Goal: Contribute content: Add original content to the website for others to see

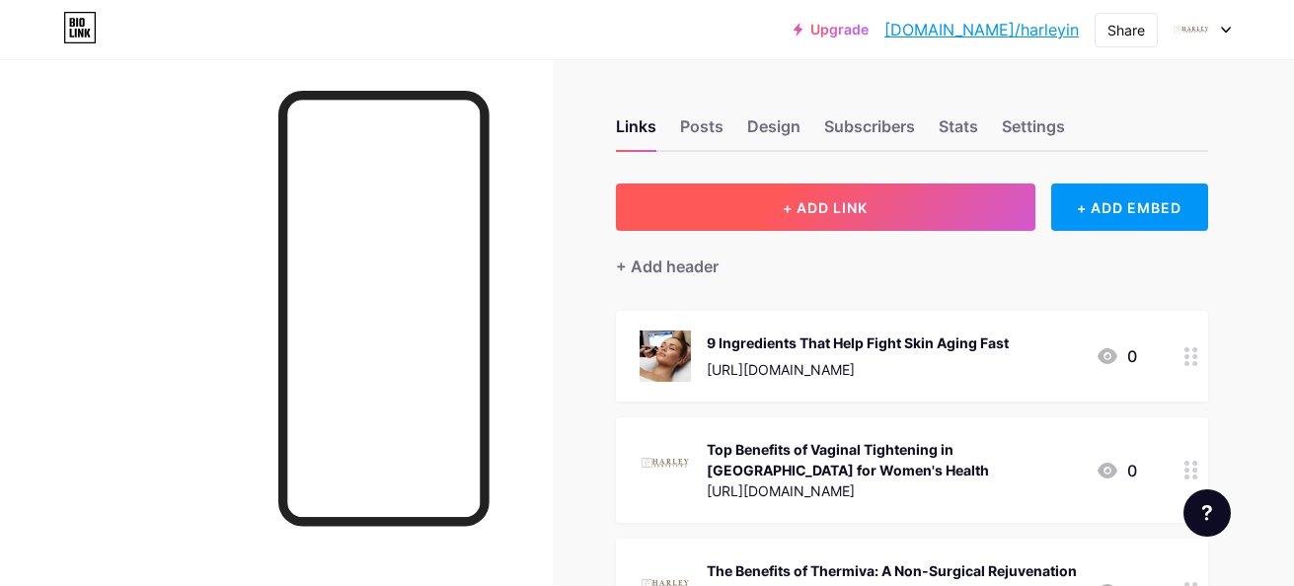
click at [888, 208] on button "+ ADD LINK" at bounding box center [825, 207] width 419 height 47
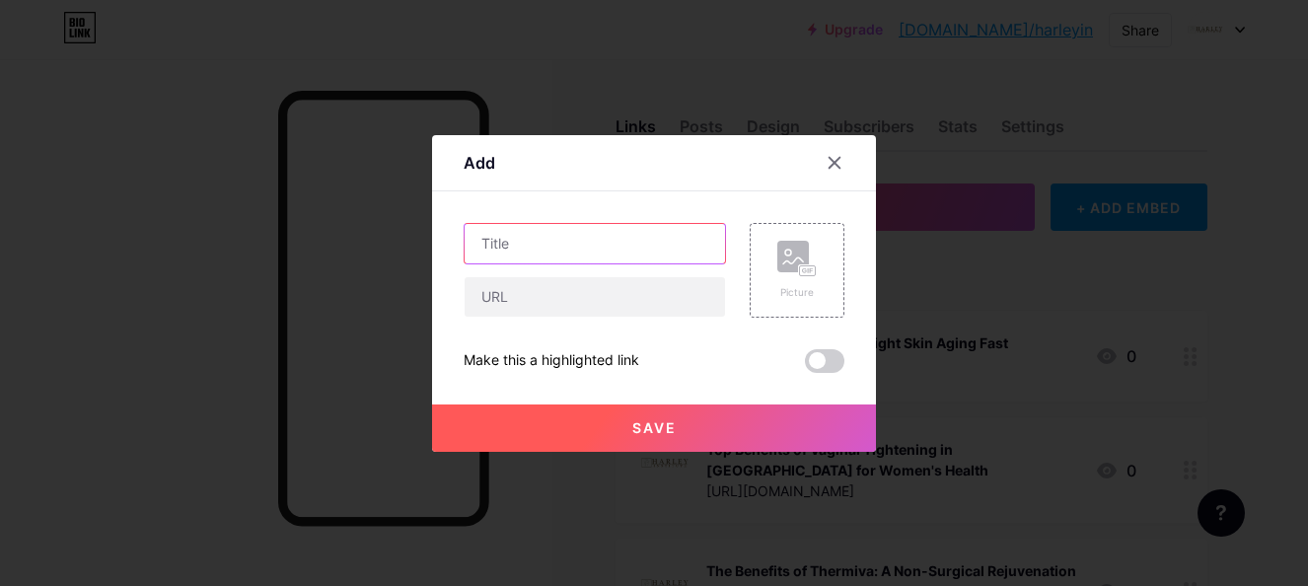
click at [592, 253] on input "text" at bounding box center [595, 243] width 260 height 39
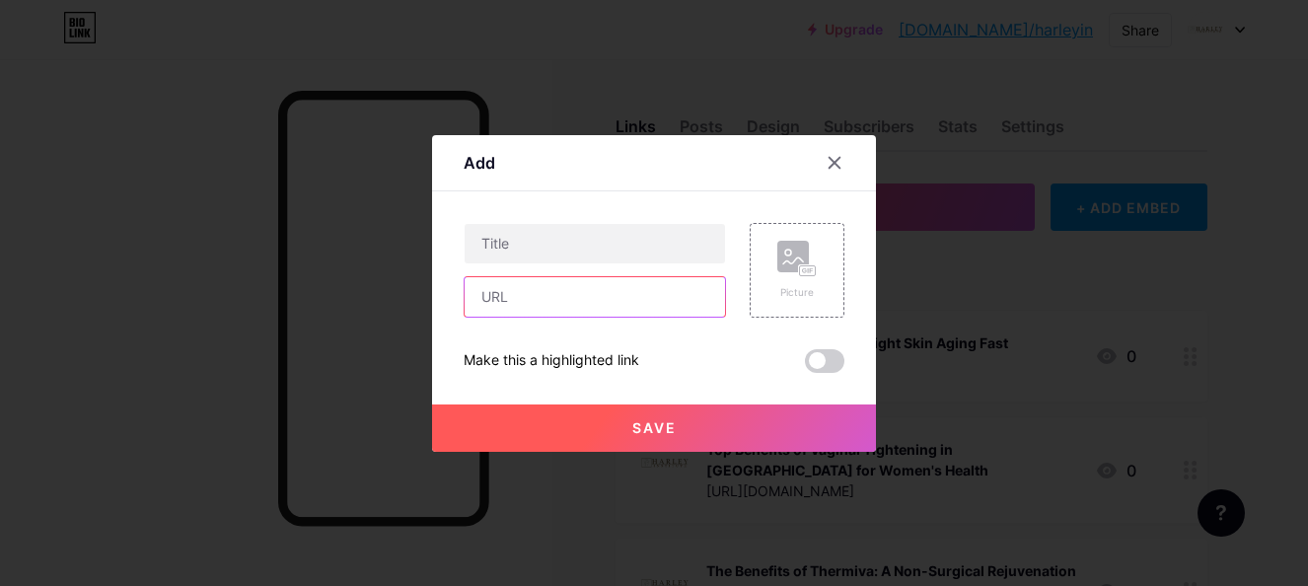
click at [560, 293] on input "text" at bounding box center [595, 296] width 260 height 39
paste input "[URL][DOMAIN_NAME]"
type input "[URL][DOMAIN_NAME]"
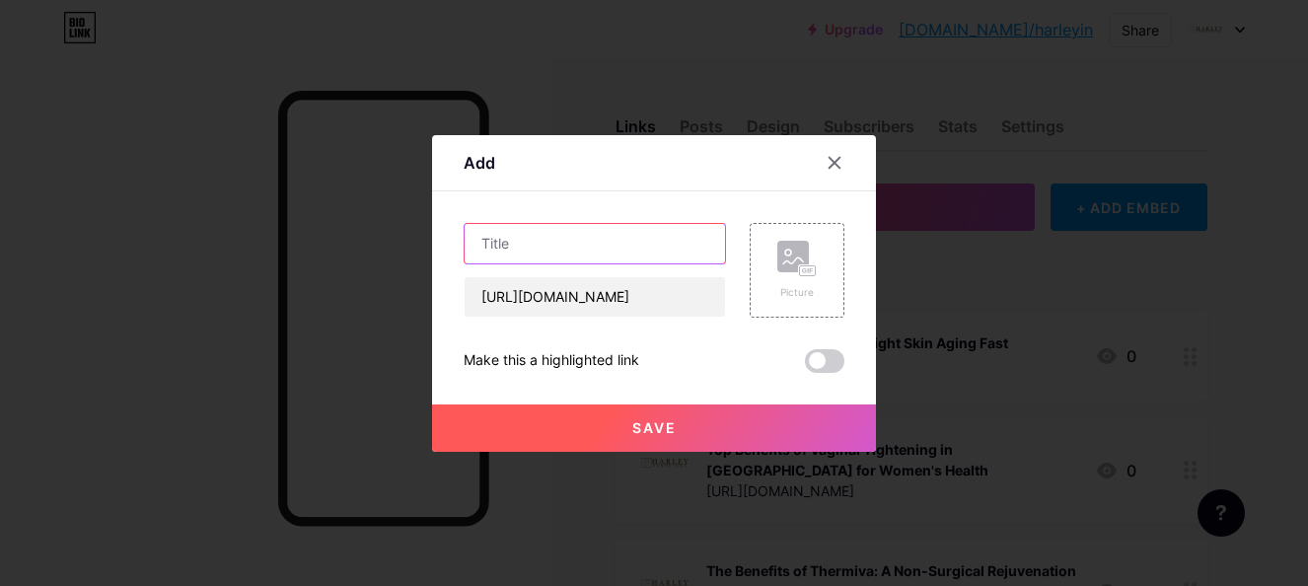
click at [567, 249] on input "text" at bounding box center [595, 243] width 260 height 39
paste input "6-ways-to-improve-circulation-and-reduce-vein-swelling"
click at [656, 242] on input "6-ways-to-improve-circulation-and-reduce-vein-swelling" at bounding box center [595, 243] width 260 height 39
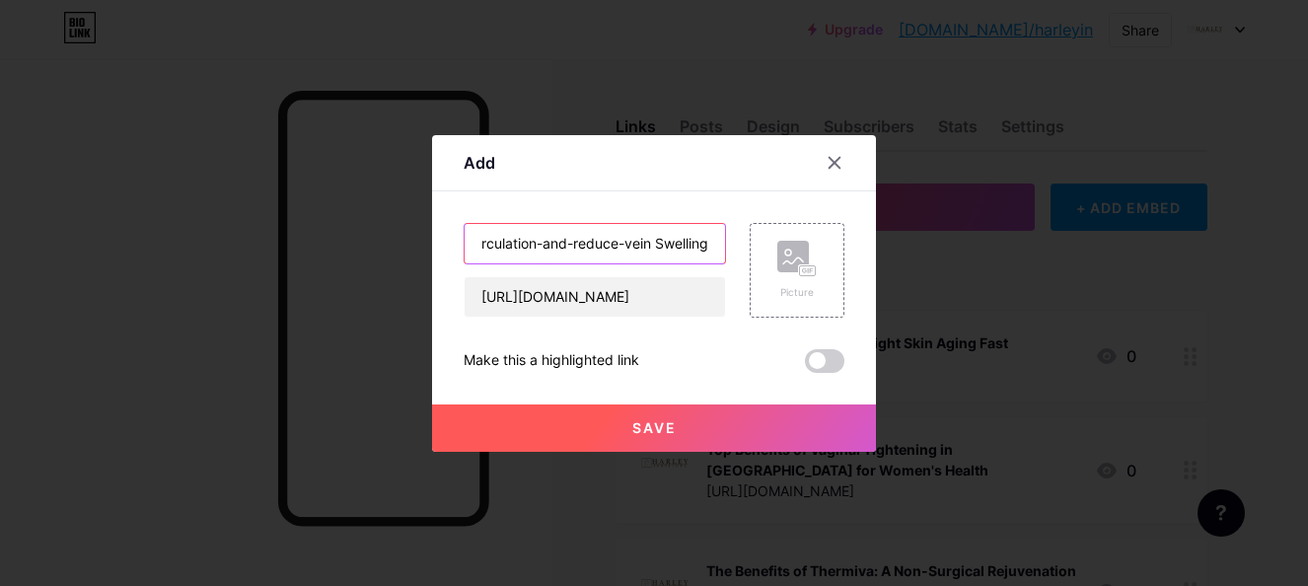
click at [626, 245] on input "6-ways-to-improve-circulation-and-reduce-vein Swelling" at bounding box center [595, 243] width 260 height 39
click at [625, 239] on input "6-ways-to-improve-circulation-and-reduce-Vein Swelling" at bounding box center [595, 243] width 260 height 39
click at [577, 247] on input "6-ways-to-improve-circulation-and-reduce Vein Swelling" at bounding box center [595, 243] width 260 height 39
click at [577, 245] on input "6-ways-to-improve-circulation-and-Reduce Vein Swelling" at bounding box center [595, 243] width 260 height 39
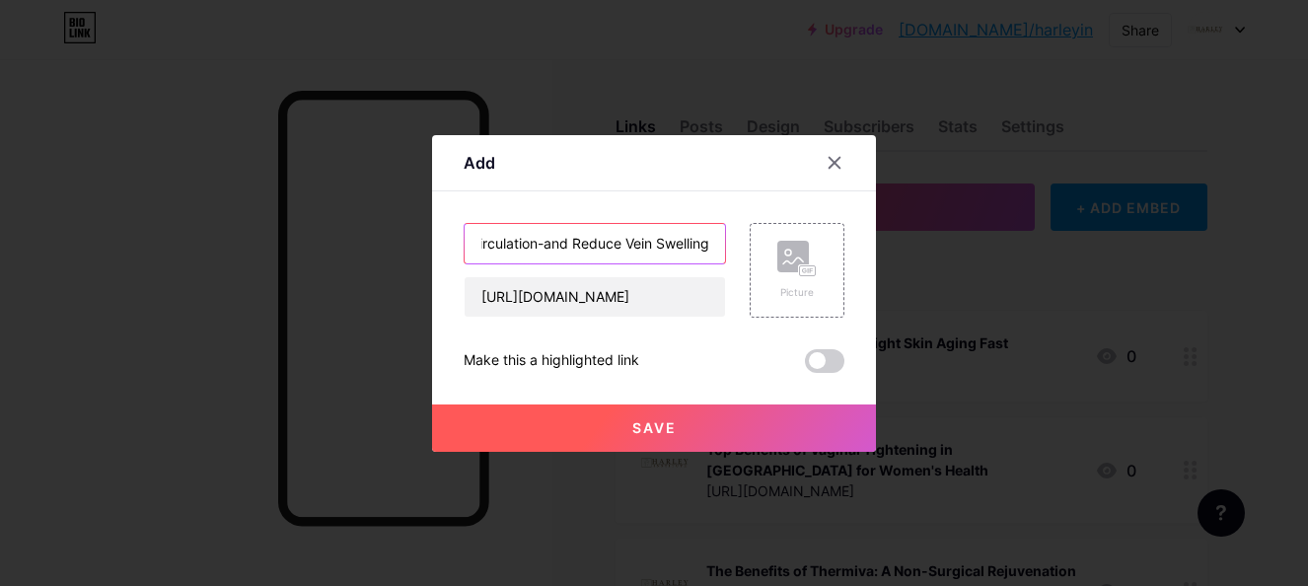
click at [547, 246] on input "6-ways-to-improve-circulation-and Reduce Vein Swelling" at bounding box center [595, 243] width 260 height 39
click at [594, 246] on input "6-ways-to-improve-circulation And Reduce Vein Swelling" at bounding box center [595, 243] width 260 height 39
click at [545, 239] on input "6-ways-to-improve Circulation And Reduce Vein Swelling" at bounding box center [595, 243] width 260 height 39
click at [528, 246] on input "6-ways-to Improve Circulation And Reduce Vein Swelling" at bounding box center [595, 243] width 260 height 39
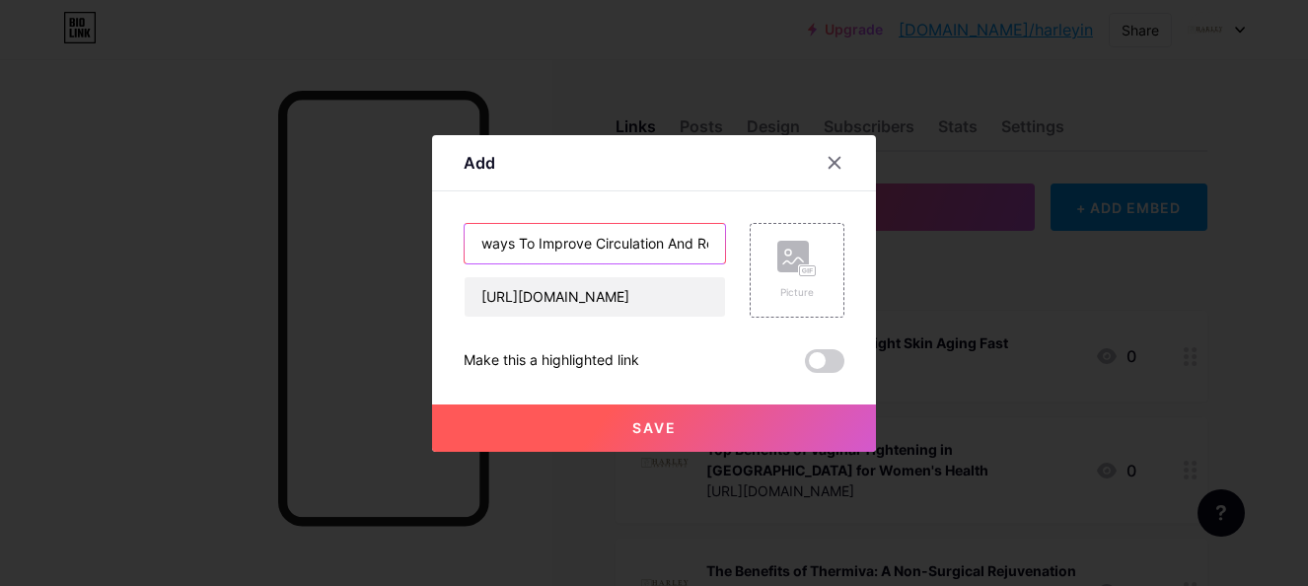
click at [488, 241] on input "6-ways To Improve Circulation And Reduce Vein Swelling" at bounding box center [595, 243] width 260 height 39
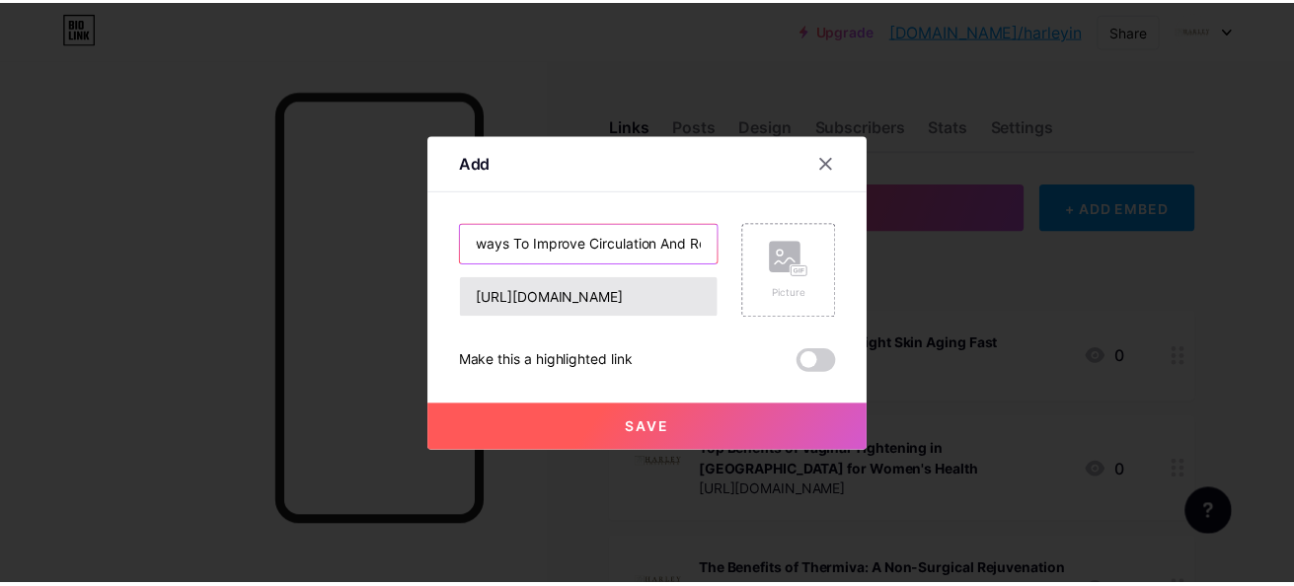
scroll to position [0, 0]
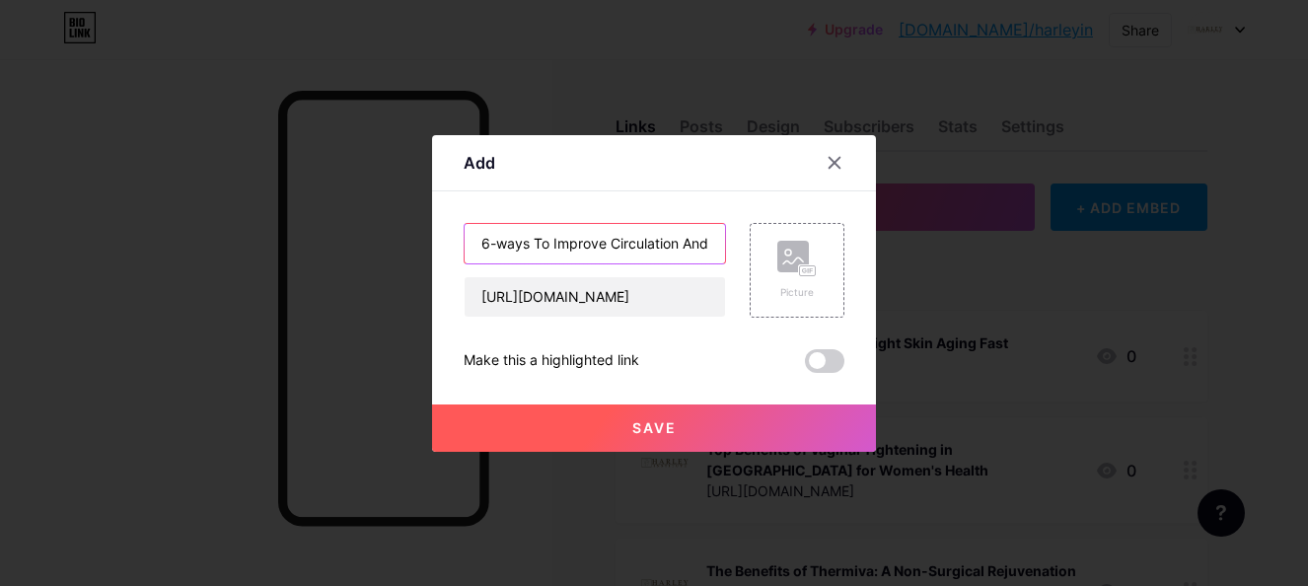
drag, startPoint x: 502, startPoint y: 244, endPoint x: 492, endPoint y: 248, distance: 10.6
click at [492, 248] on input "6-ways To Improve Circulation And Reduce Vein Swelling" at bounding box center [595, 243] width 260 height 39
type input "6 Ways To Improve Circulation And Reduce Vein Swelling"
click at [529, 237] on input "6 Ways To Improve Circulation And Reduce Vein Swelling" at bounding box center [595, 243] width 260 height 39
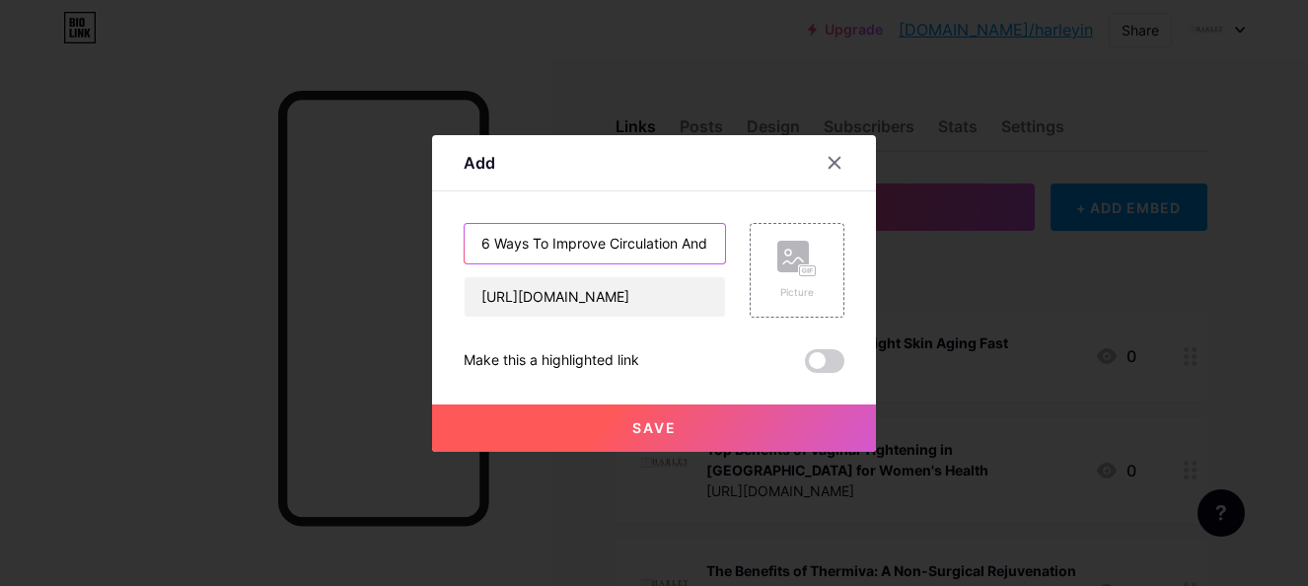
click at [529, 237] on input "6 Ways To Improve Circulation And Reduce Vein Swelling" at bounding box center [595, 243] width 260 height 39
click at [793, 260] on rect at bounding box center [794, 257] width 32 height 32
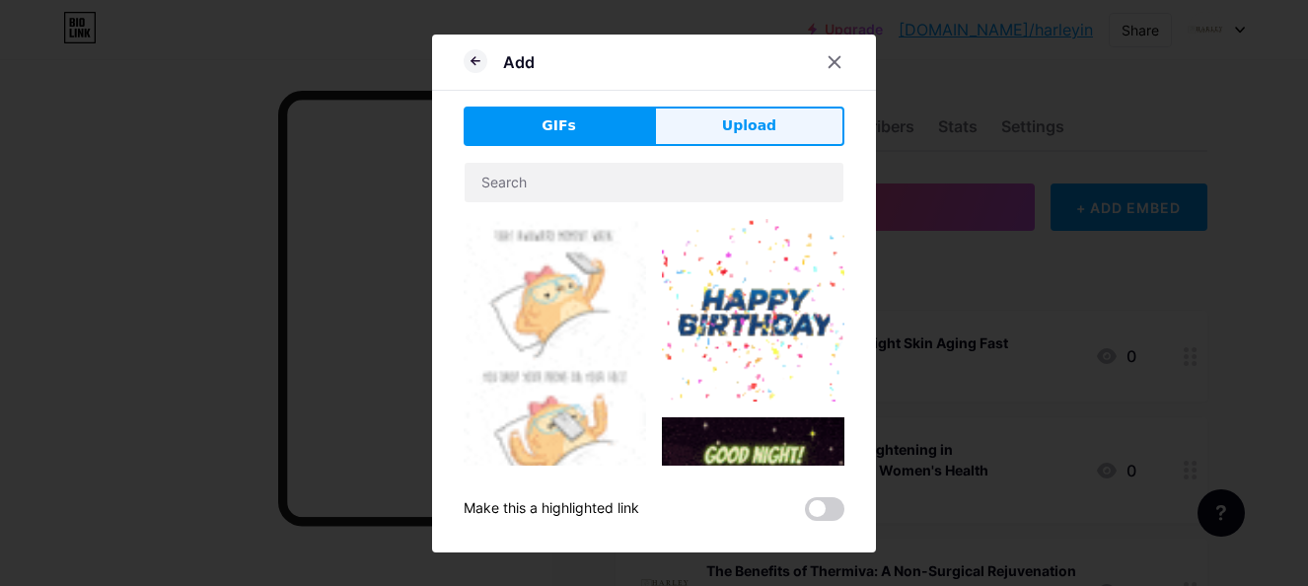
click at [679, 132] on button "Upload" at bounding box center [749, 126] width 190 height 39
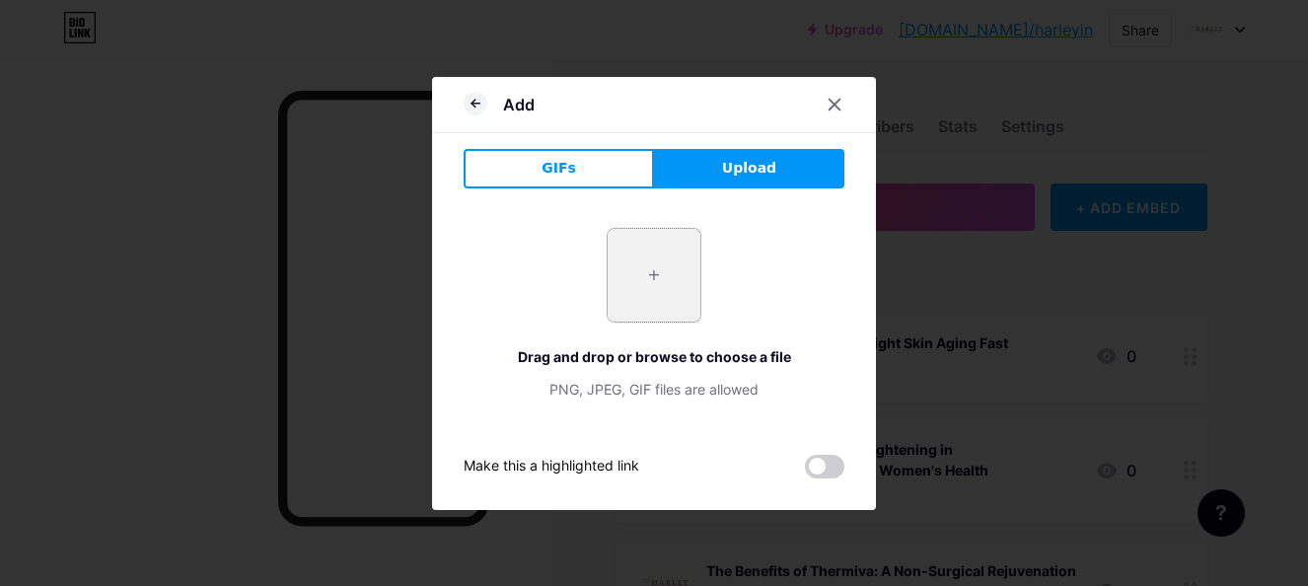
click at [629, 280] on input "file" at bounding box center [654, 275] width 93 height 93
type input "C:\fakepath\6 Ways To Improve Circulation And Reduce Vein Swelling.jpg"
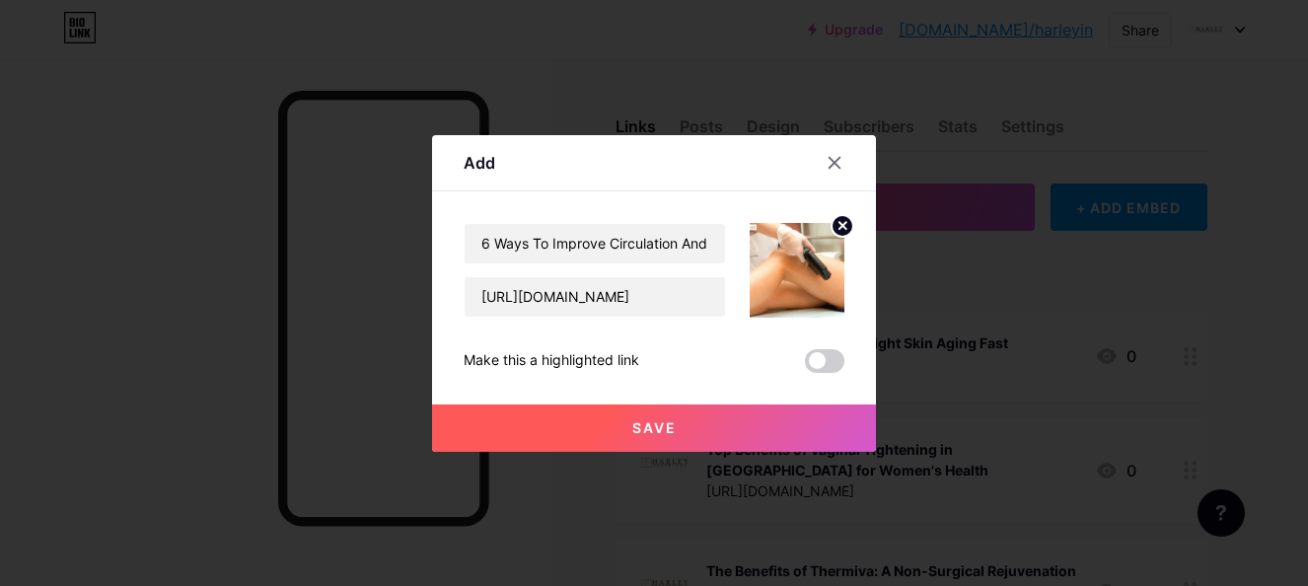
click at [821, 352] on span at bounding box center [824, 361] width 39 height 24
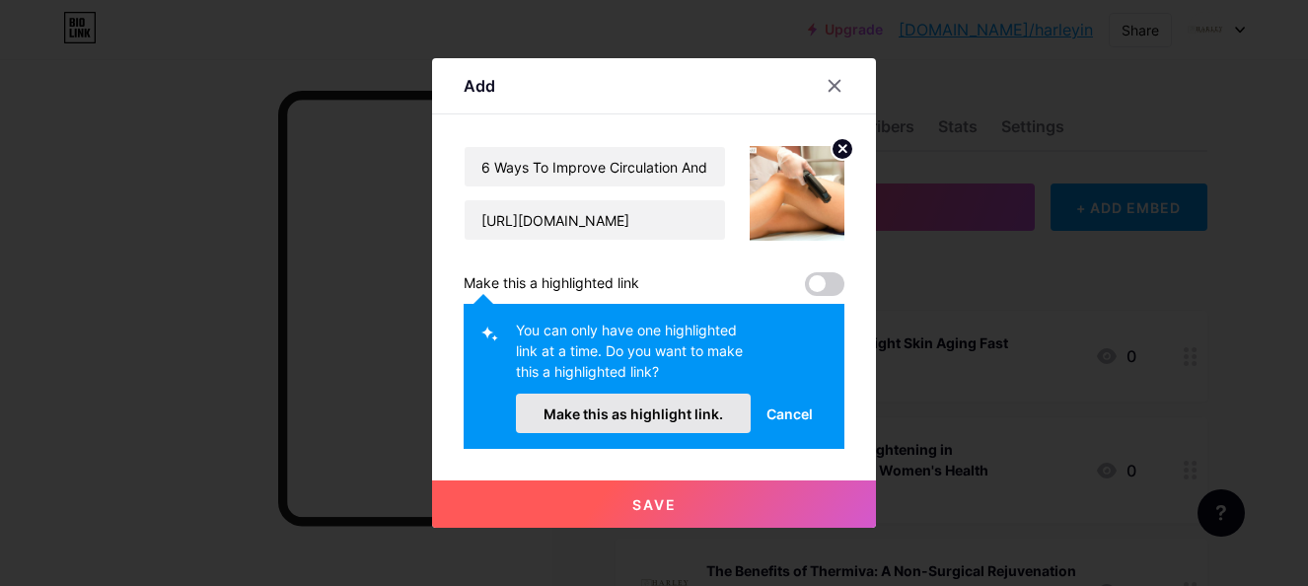
click at [721, 411] on span "Make this as highlight link." at bounding box center [634, 414] width 180 height 17
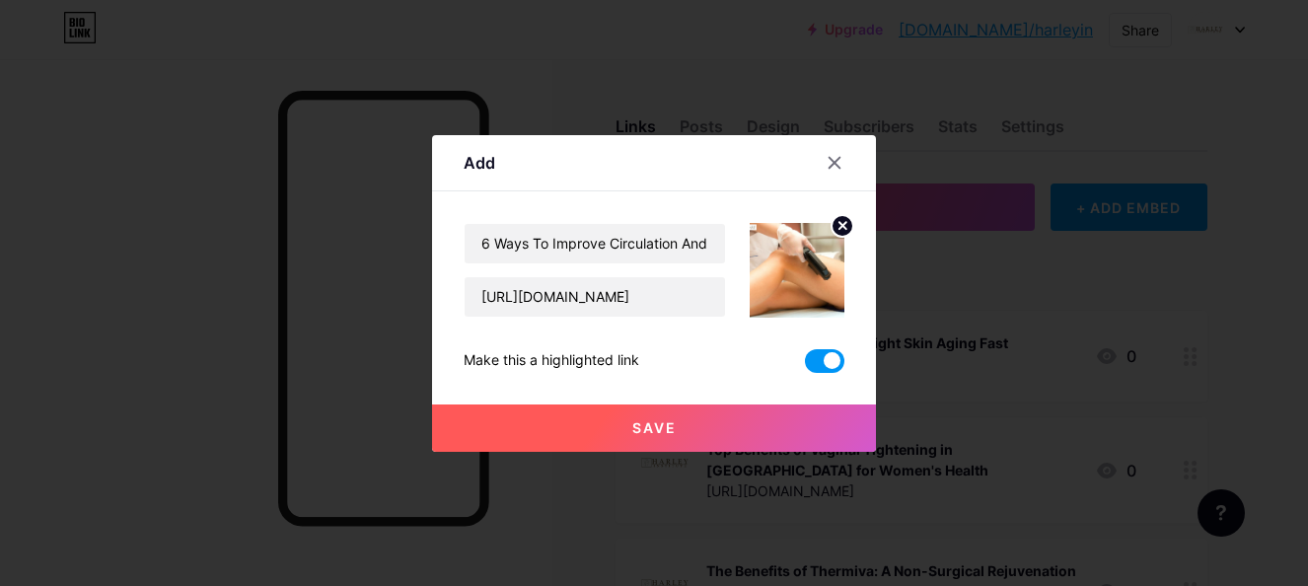
click at [727, 423] on button "Save" at bounding box center [654, 428] width 444 height 47
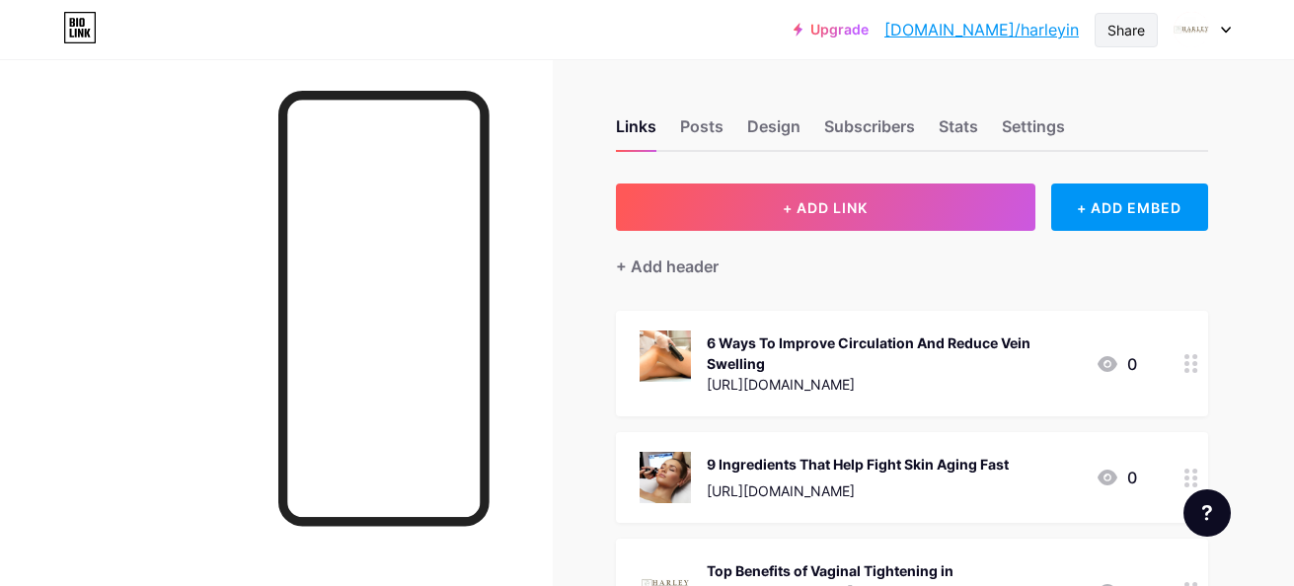
click at [1119, 29] on div "Share" at bounding box center [1125, 30] width 37 height 21
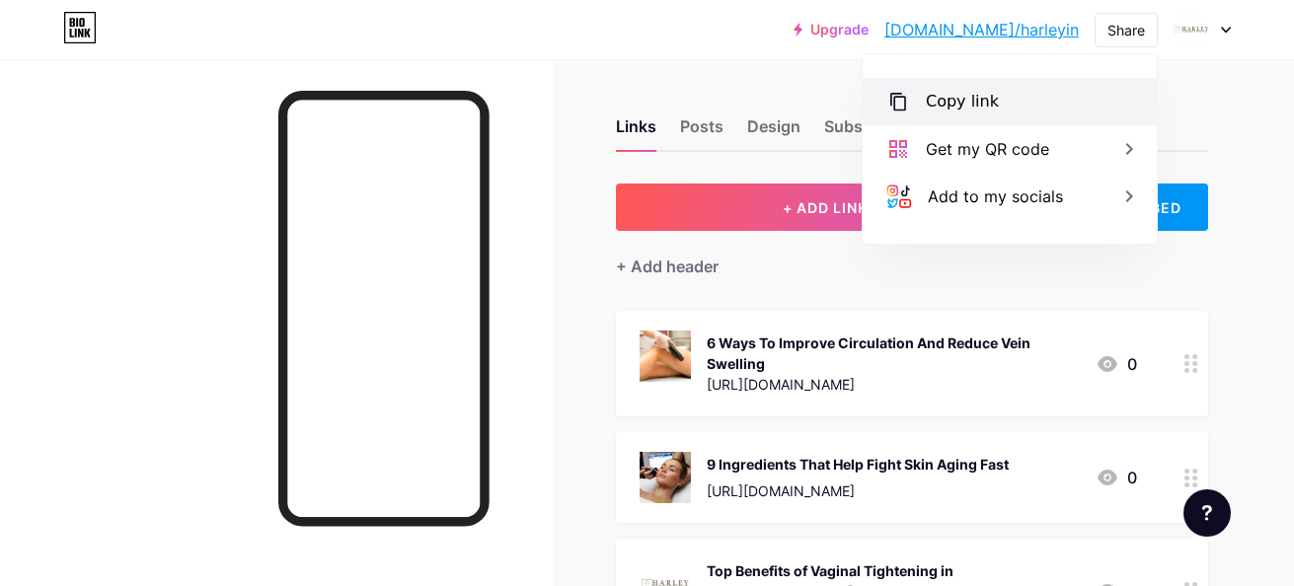
click at [1055, 85] on div "Copy link" at bounding box center [1009, 101] width 294 height 47
